Goal: Navigation & Orientation: Find specific page/section

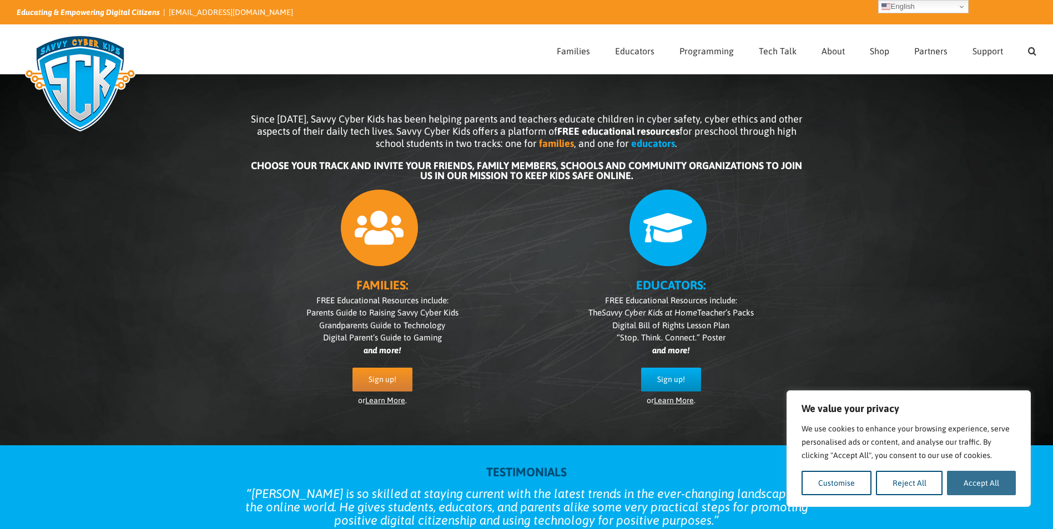
click at [1003, 482] on button "Accept All" at bounding box center [981, 483] width 69 height 24
checkbox input "true"
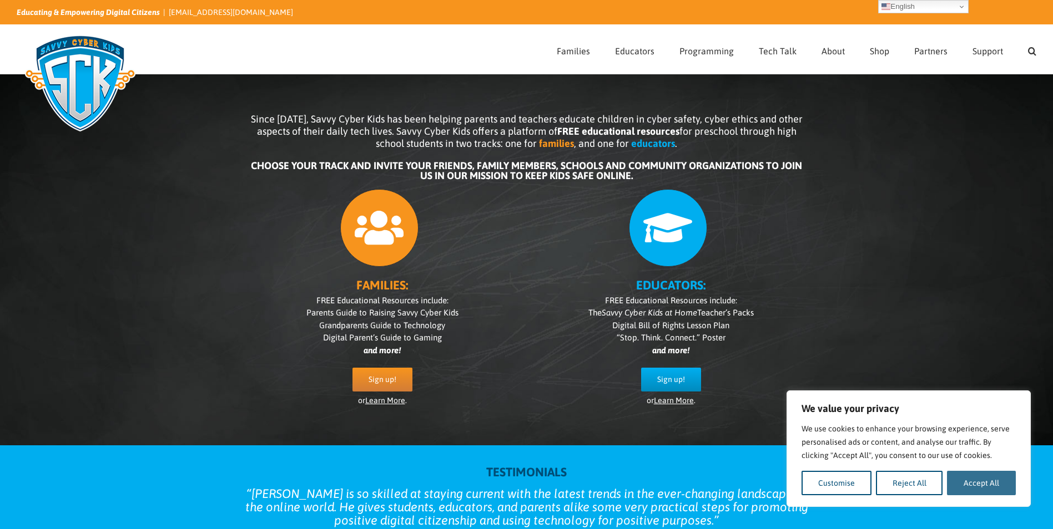
checkbox input "true"
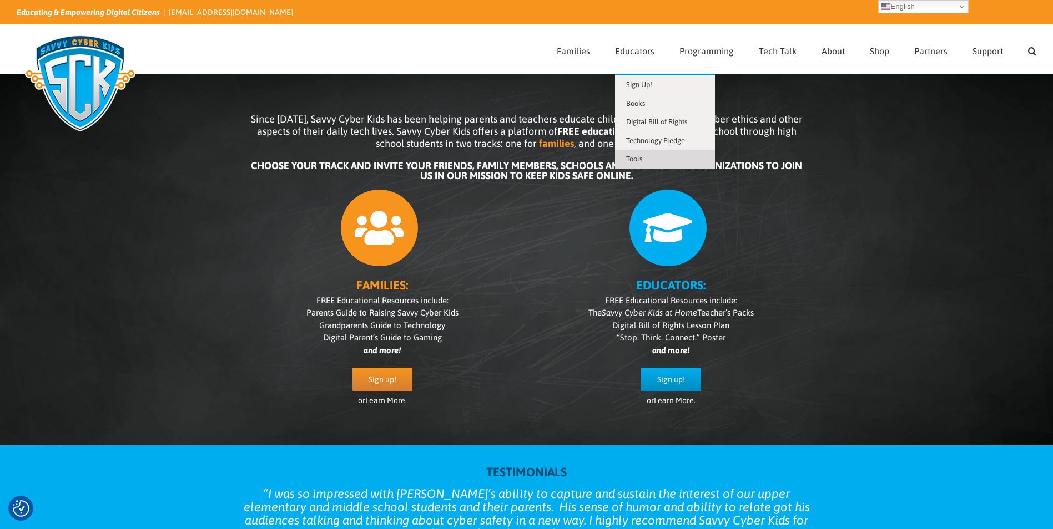
click at [689, 165] on link "Tools" at bounding box center [665, 159] width 100 height 19
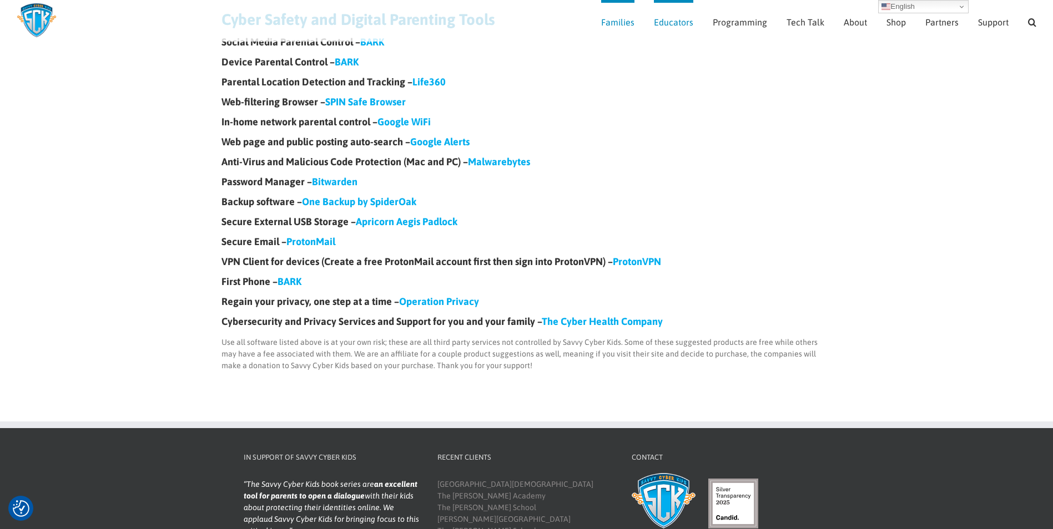
scroll to position [213, 0]
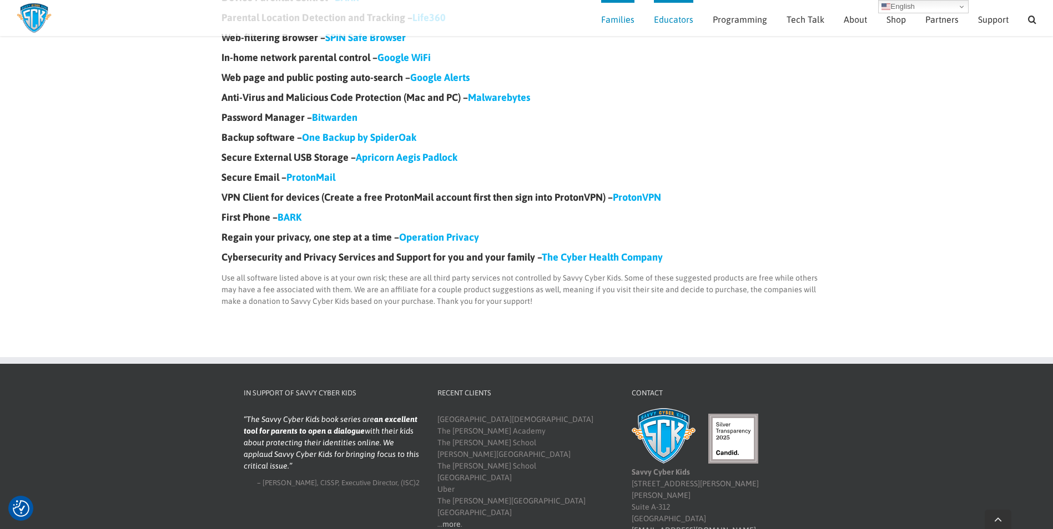
click at [577, 259] on link "The Cyber Health Company" at bounding box center [602, 257] width 121 height 12
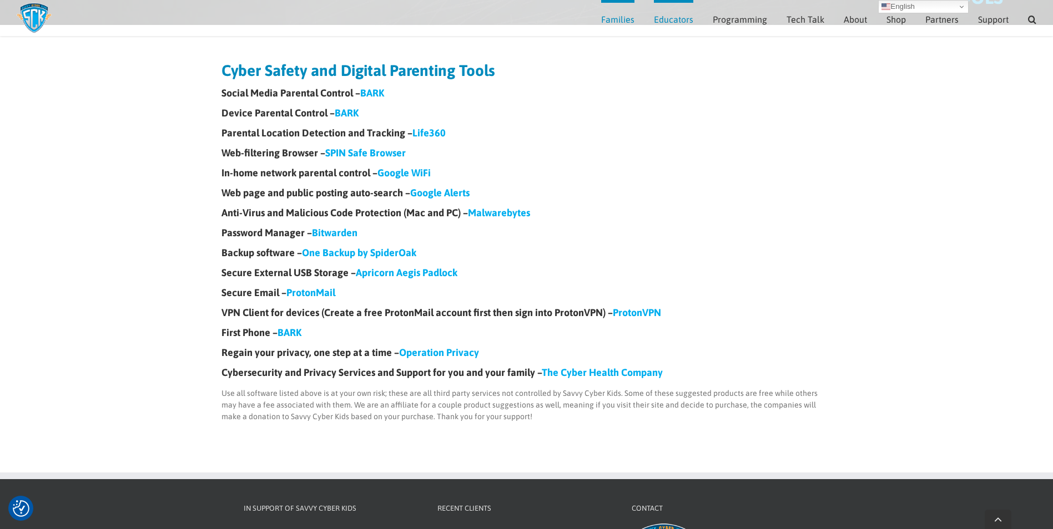
scroll to position [0, 0]
